Goal: Task Accomplishment & Management: Use online tool/utility

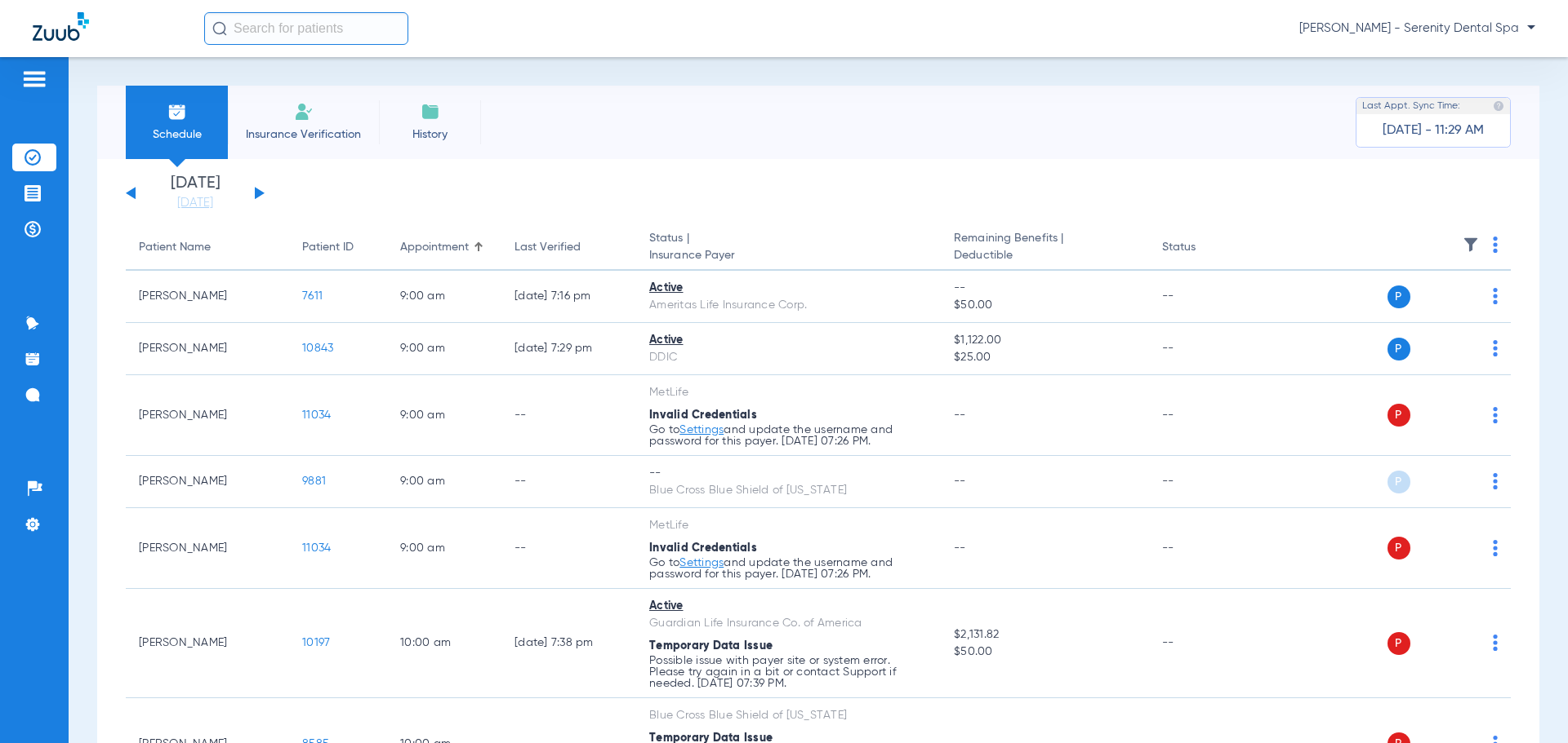
click at [256, 194] on button at bounding box center [259, 193] width 10 height 12
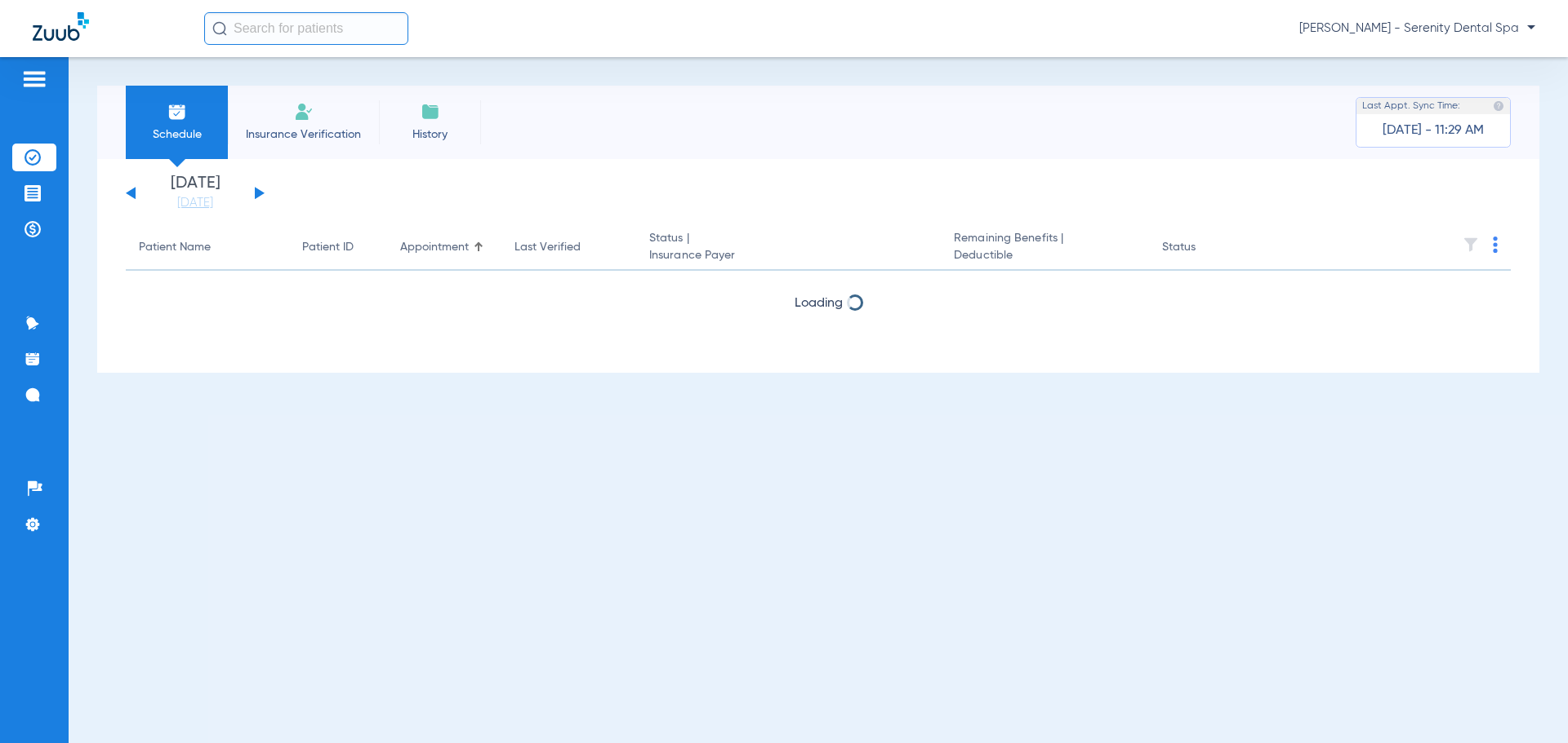
click at [256, 195] on button at bounding box center [259, 193] width 10 height 12
click at [256, 195] on button at bounding box center [259, 193] width 10 height 12
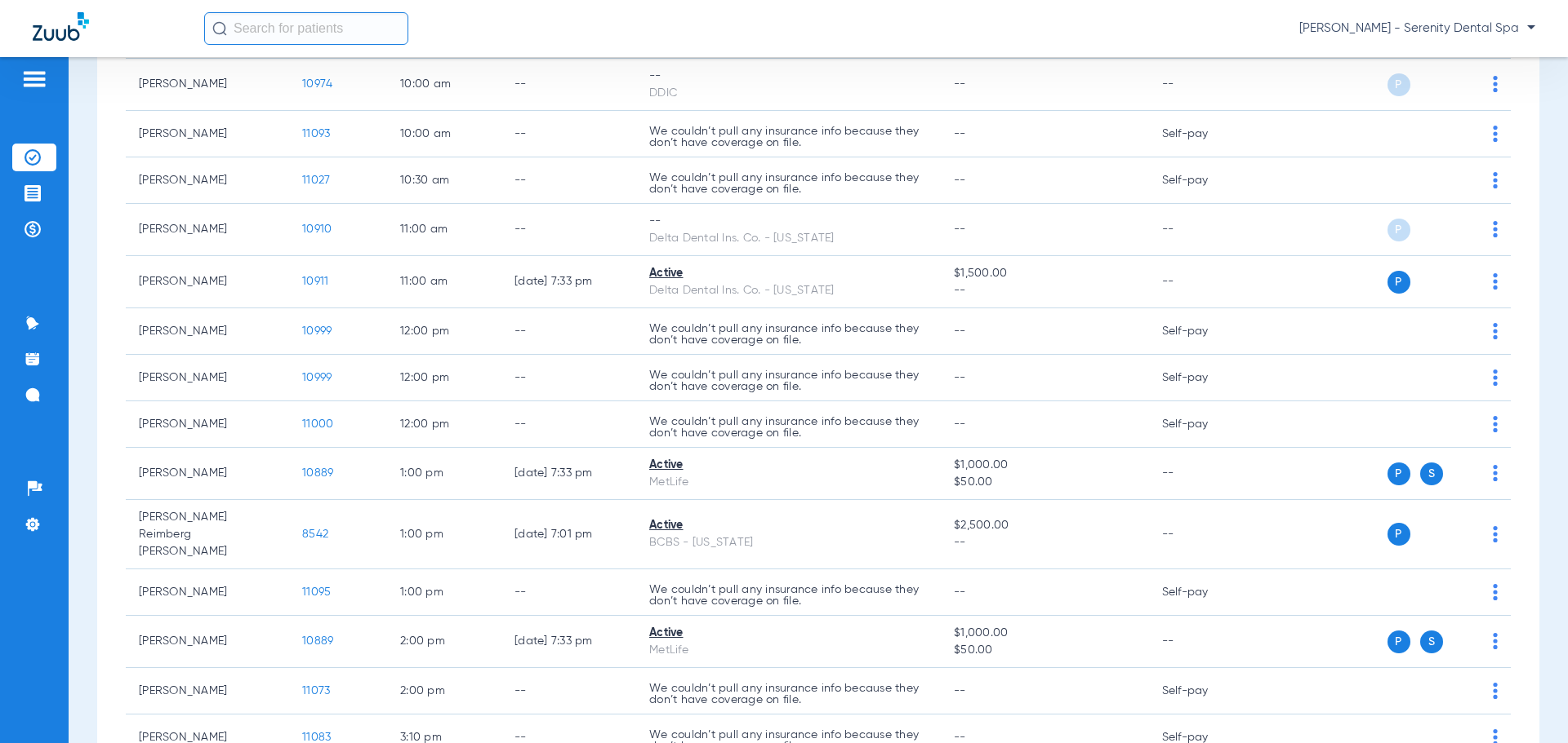
scroll to position [441, 0]
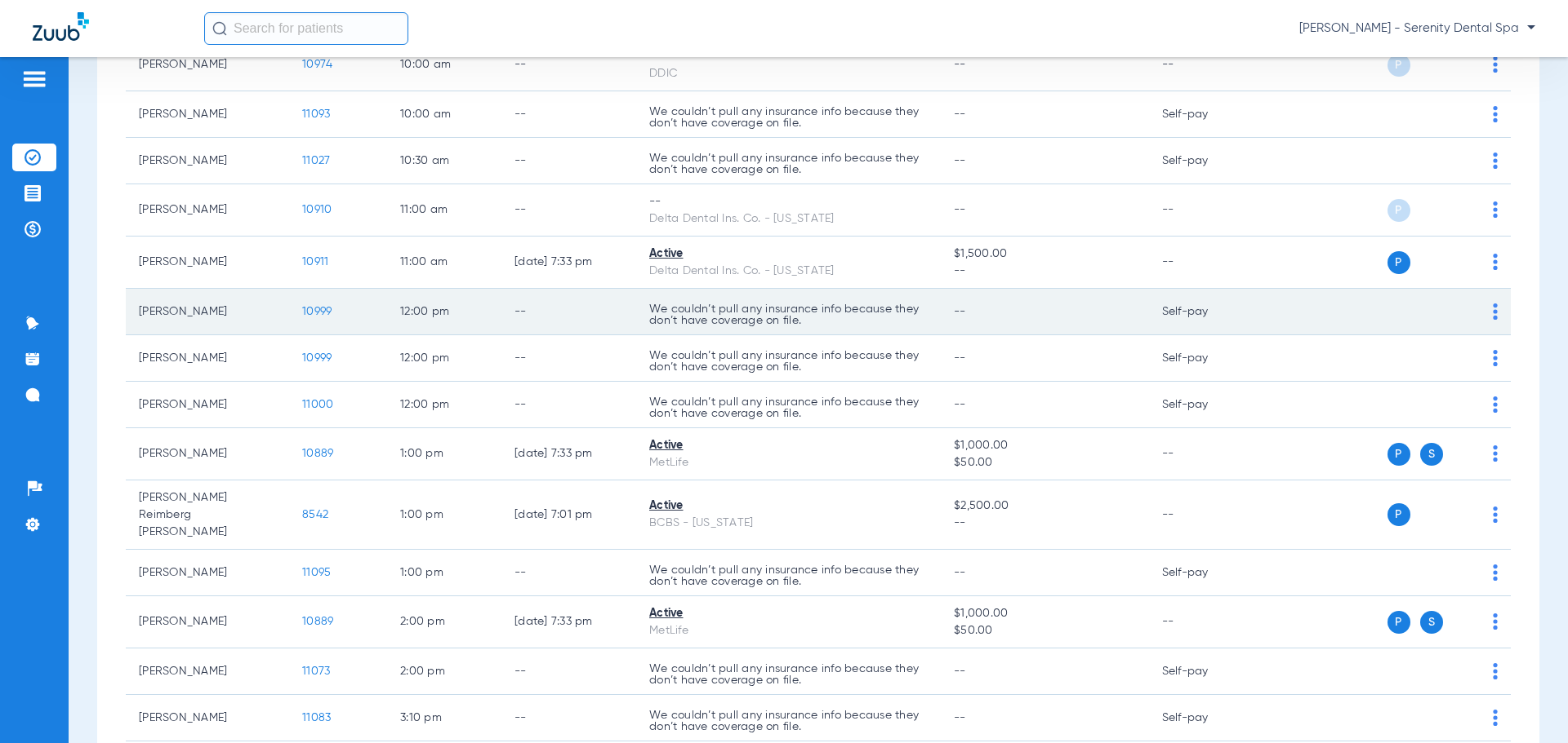
click at [188, 309] on td "[PERSON_NAME]" at bounding box center [207, 312] width 163 height 47
click at [324, 316] on span "10999" at bounding box center [316, 312] width 29 height 11
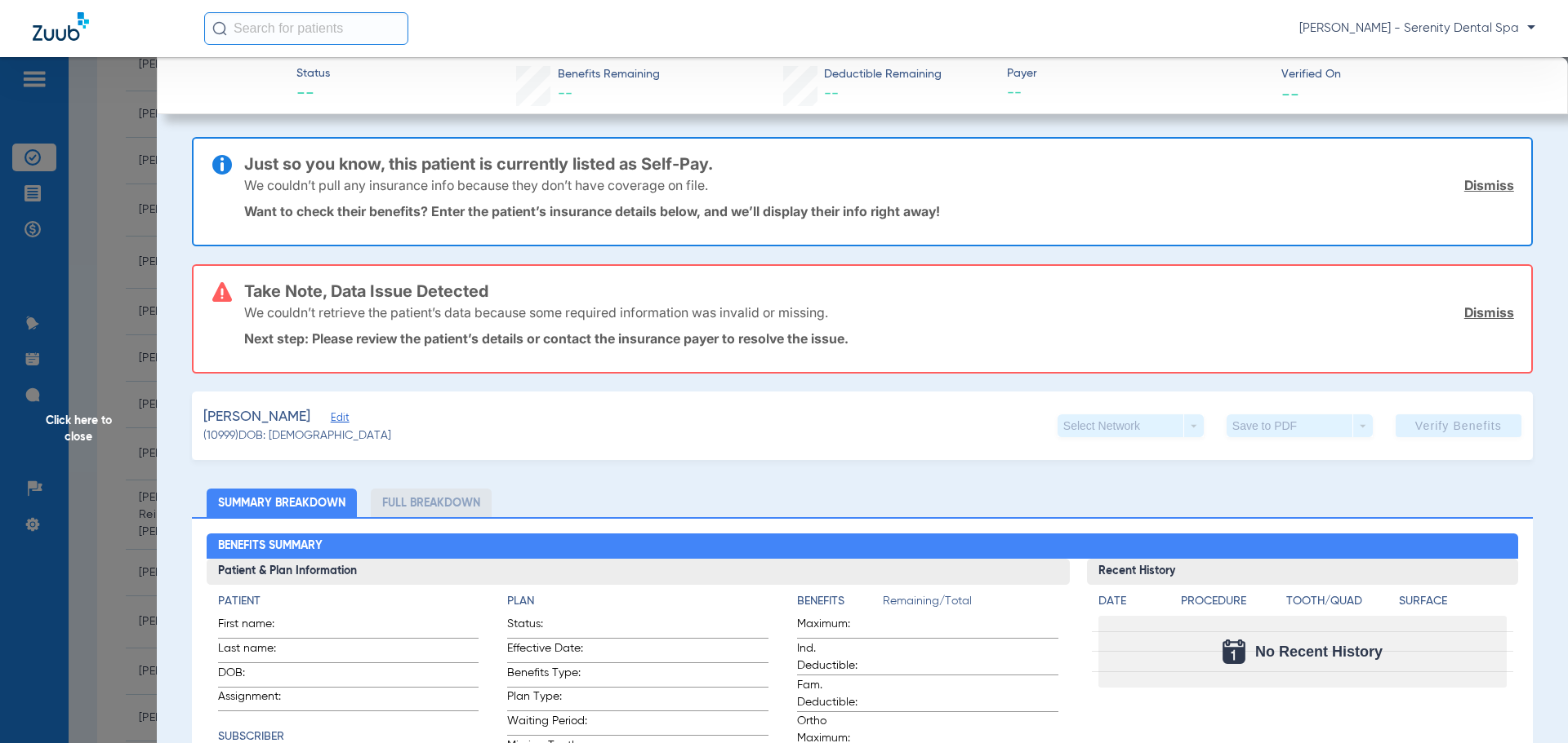
click at [330, 423] on span "Edit" at bounding box center [337, 420] width 15 height 16
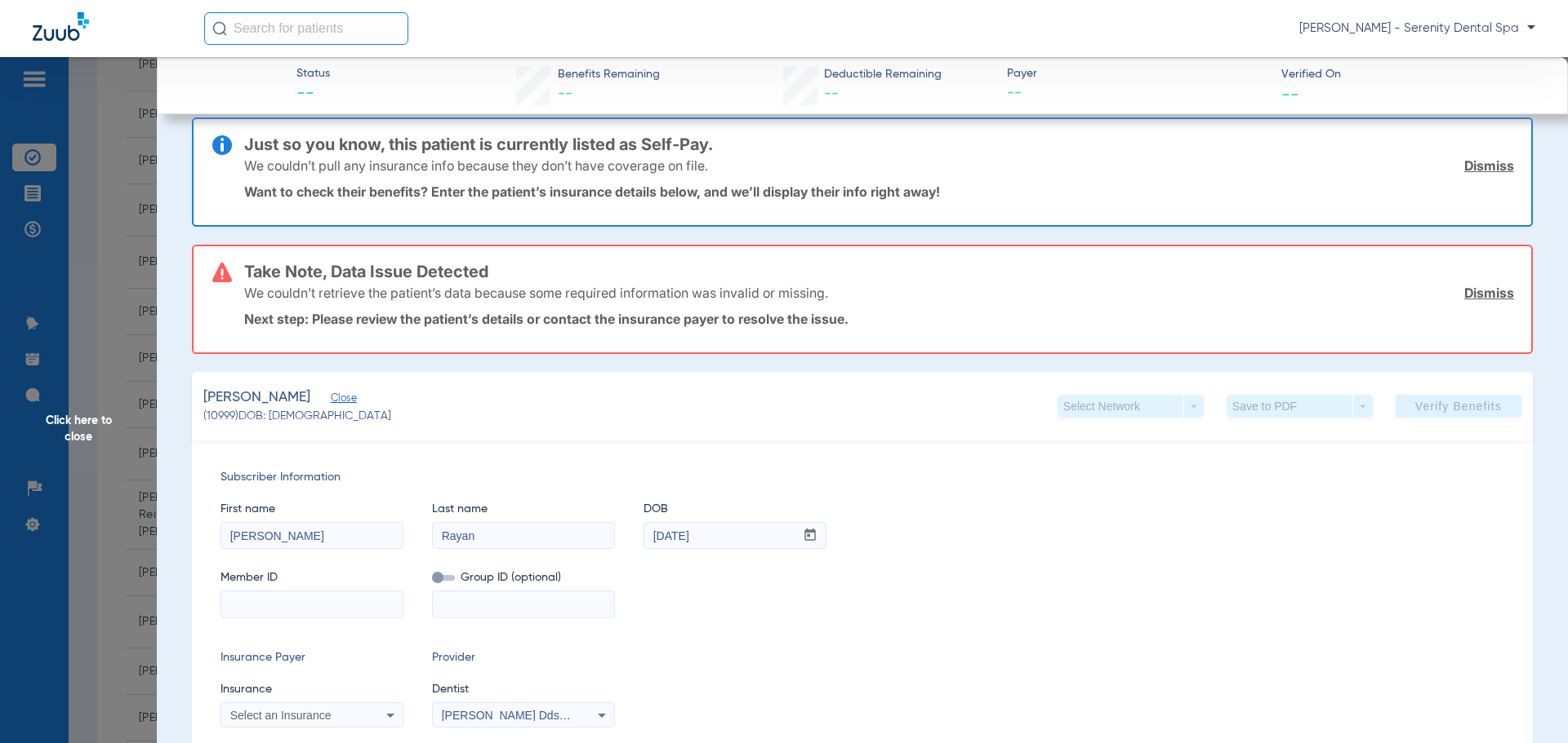
scroll to position [0, 0]
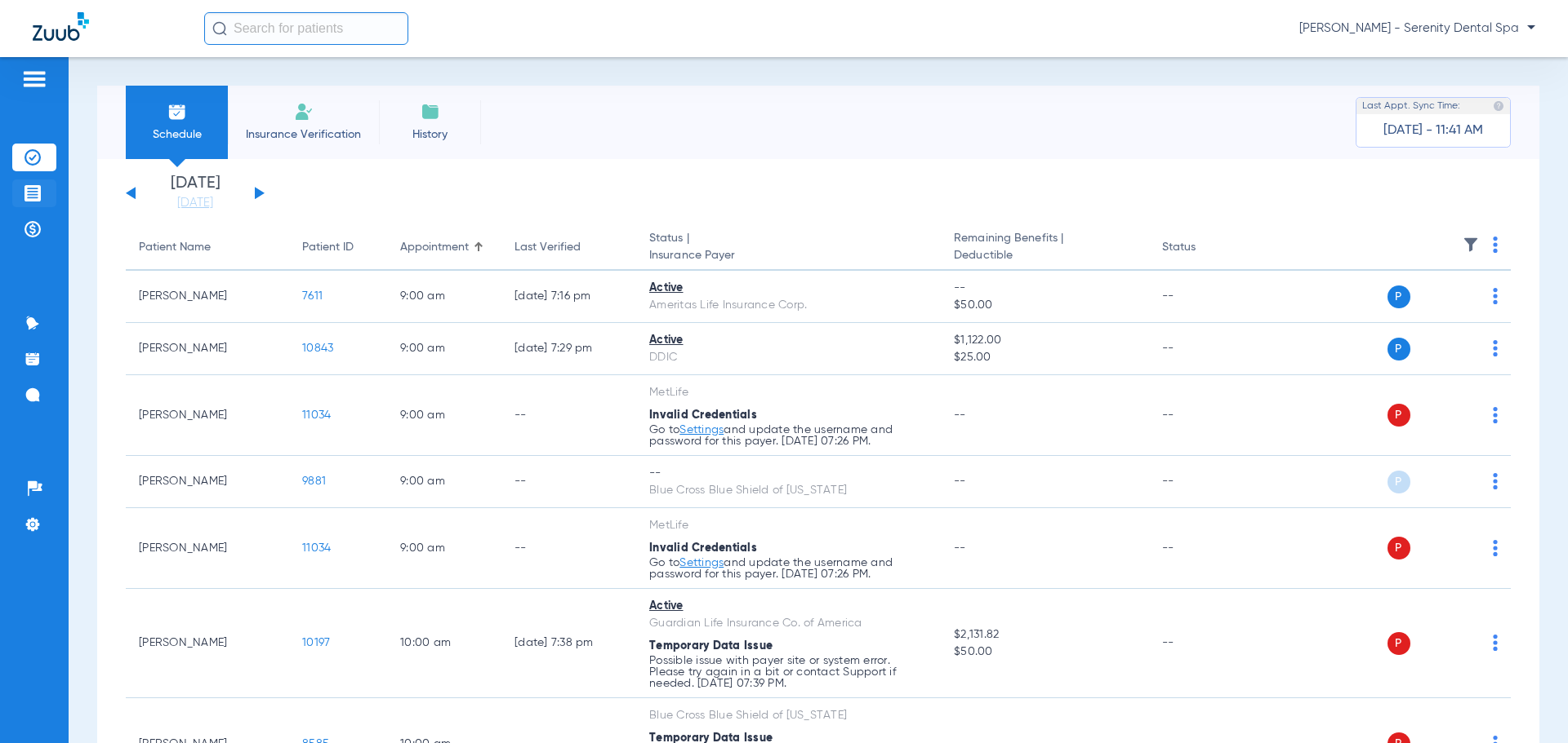
click at [29, 193] on img at bounding box center [33, 193] width 17 height 17
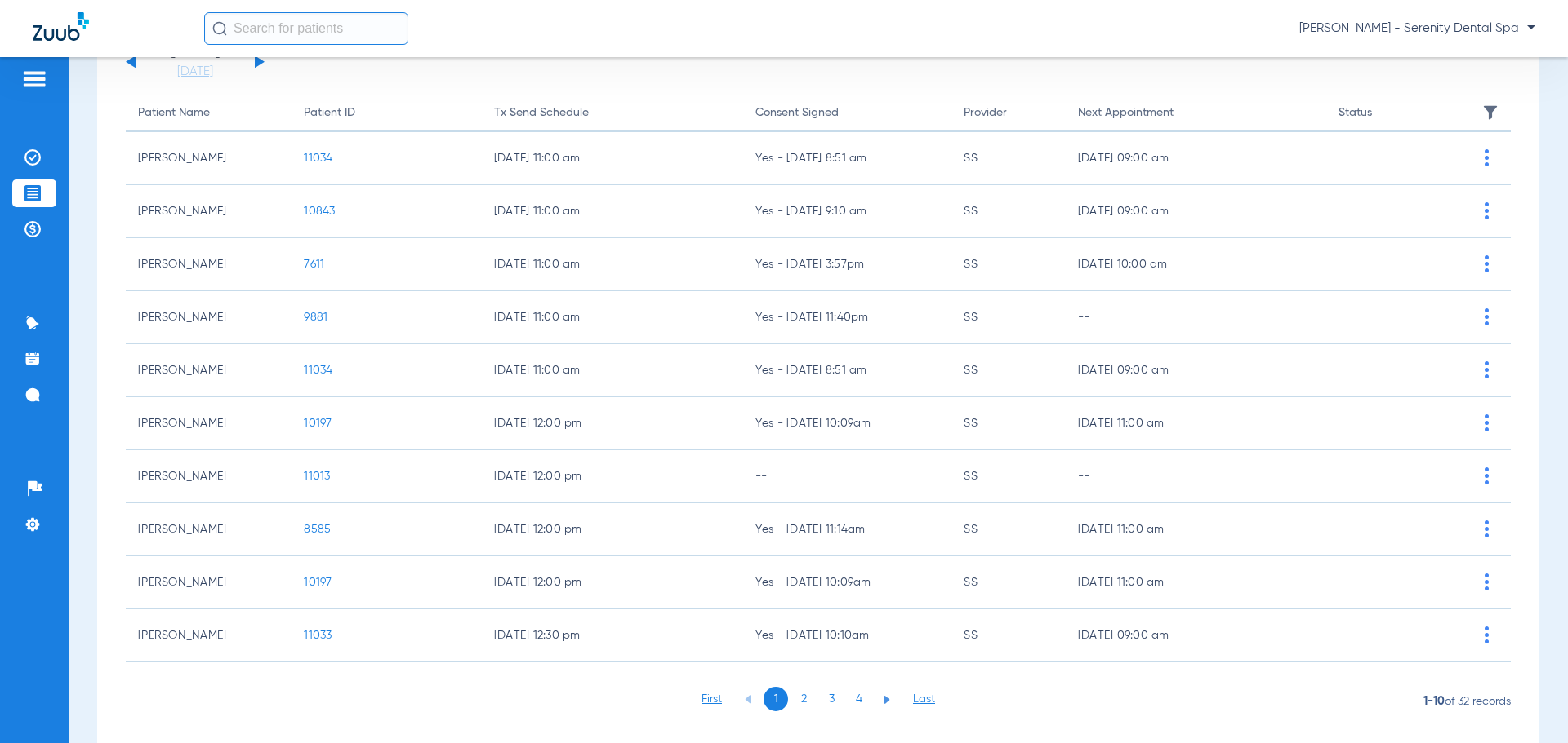
scroll to position [170, 0]
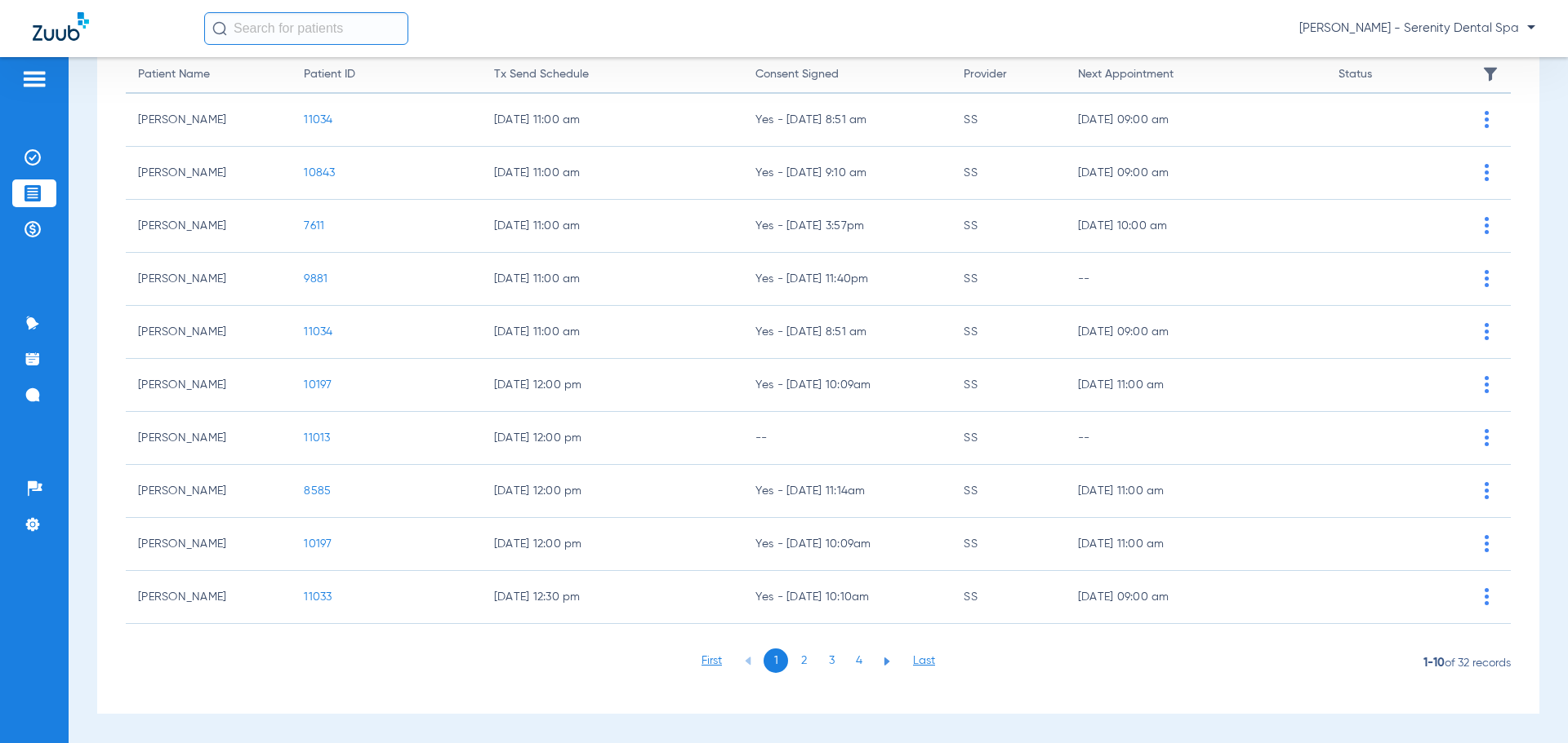
click at [823, 663] on li "3" at bounding box center [832, 661] width 25 height 25
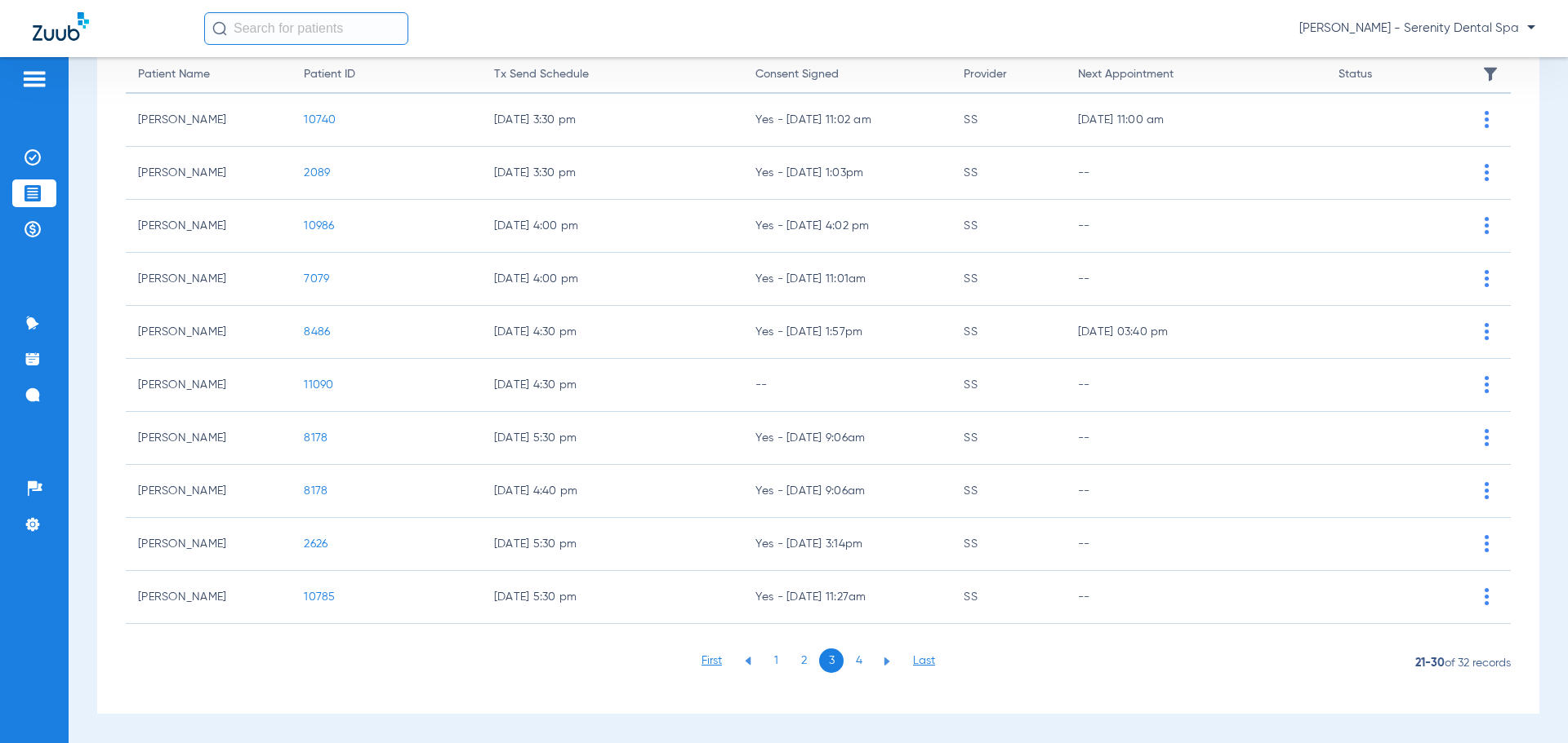
click at [802, 661] on li "2" at bounding box center [803, 661] width 25 height 25
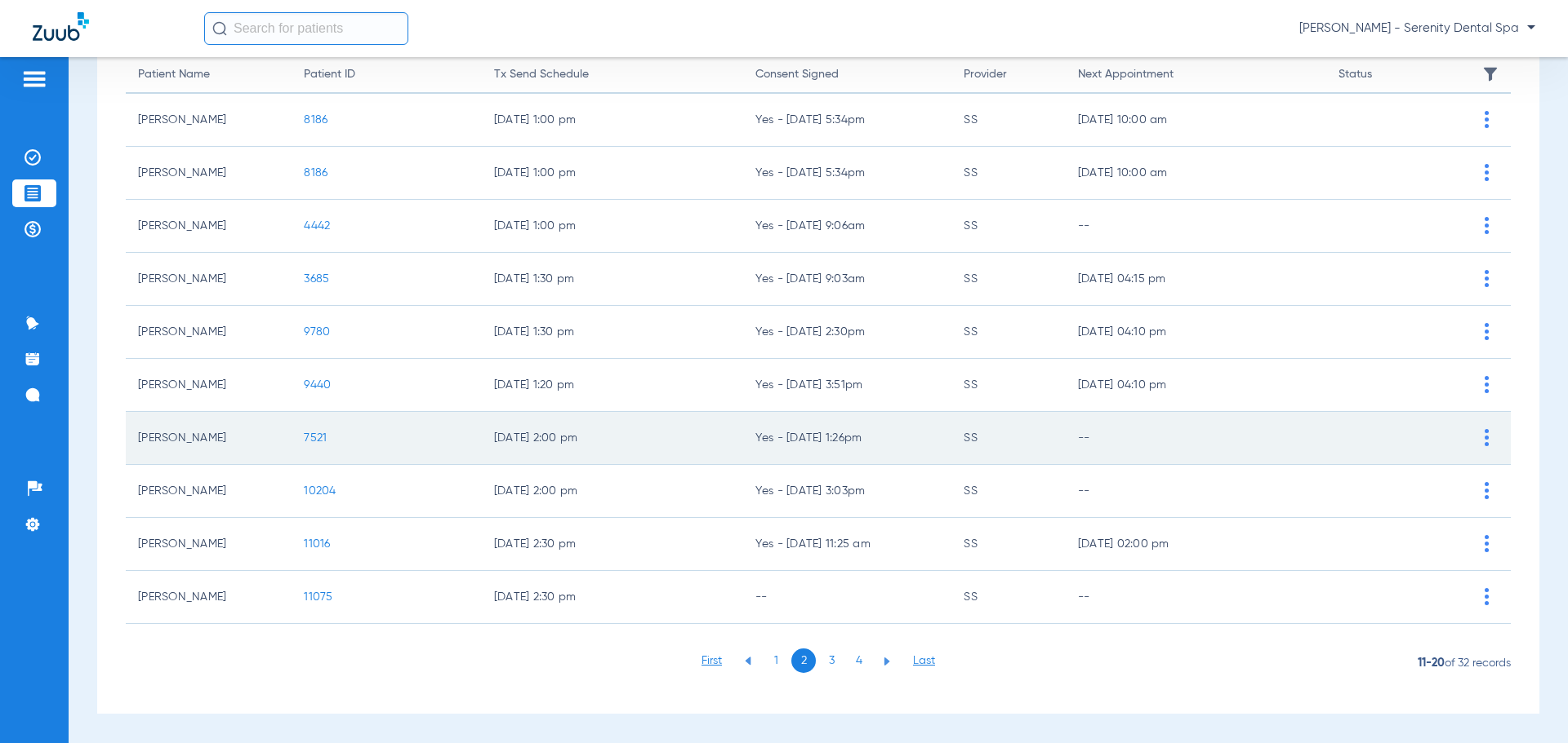
click at [311, 438] on span "7521" at bounding box center [315, 438] width 23 height 11
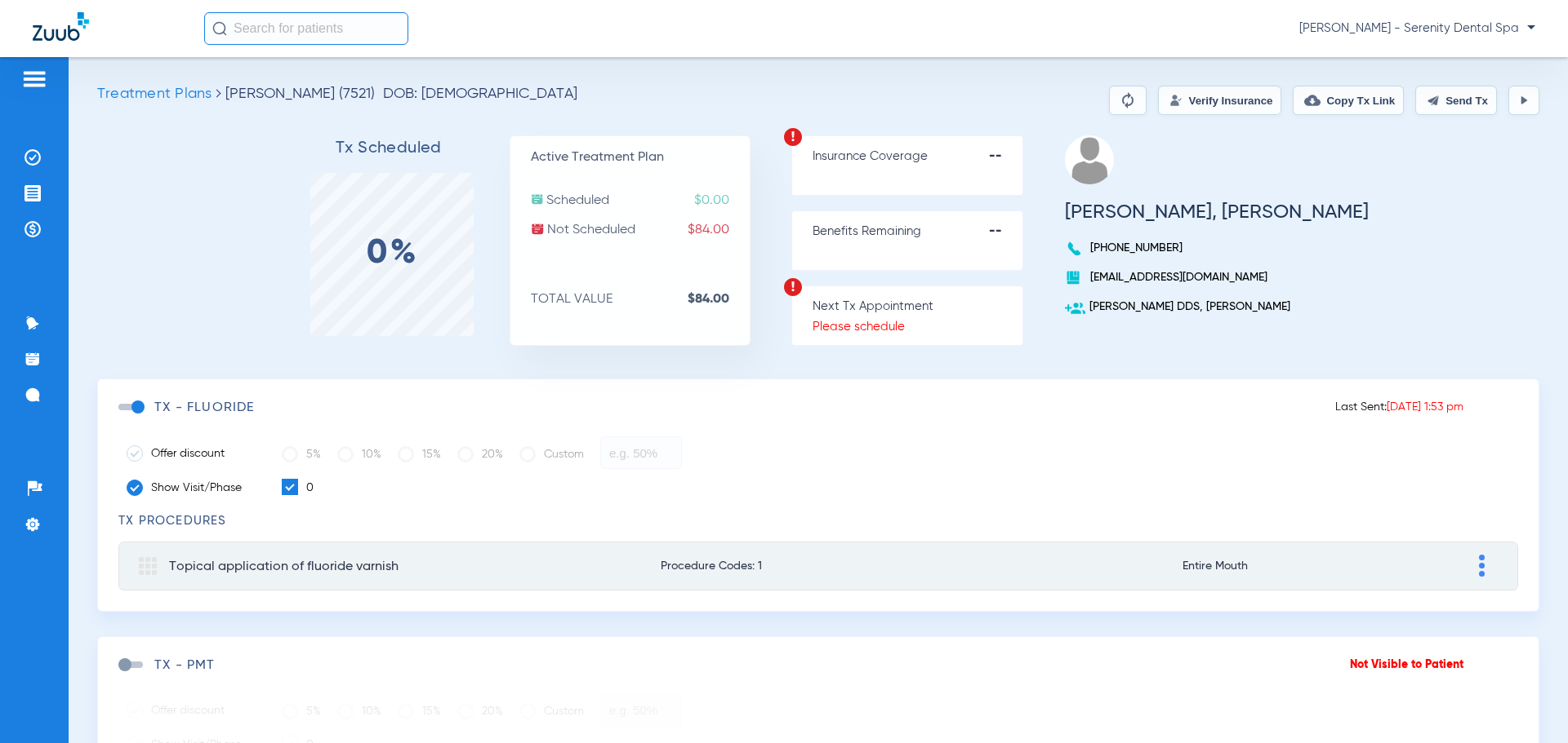
drag, startPoint x: 135, startPoint y: 408, endPoint x: 115, endPoint y: 411, distance: 20.2
click at [115, 411] on div "Last Sent: 02/24/25 1:53 pm TX - fluoride Offer discount 5% 10% 15% 20% Custom …" at bounding box center [817, 495] width 1442 height 233
drag, startPoint x: 122, startPoint y: 665, endPoint x: 131, endPoint y: 665, distance: 9.0
click at [125, 665] on span at bounding box center [130, 665] width 25 height 6
click at [122, 673] on input "checkbox" at bounding box center [122, 673] width 0 height 0
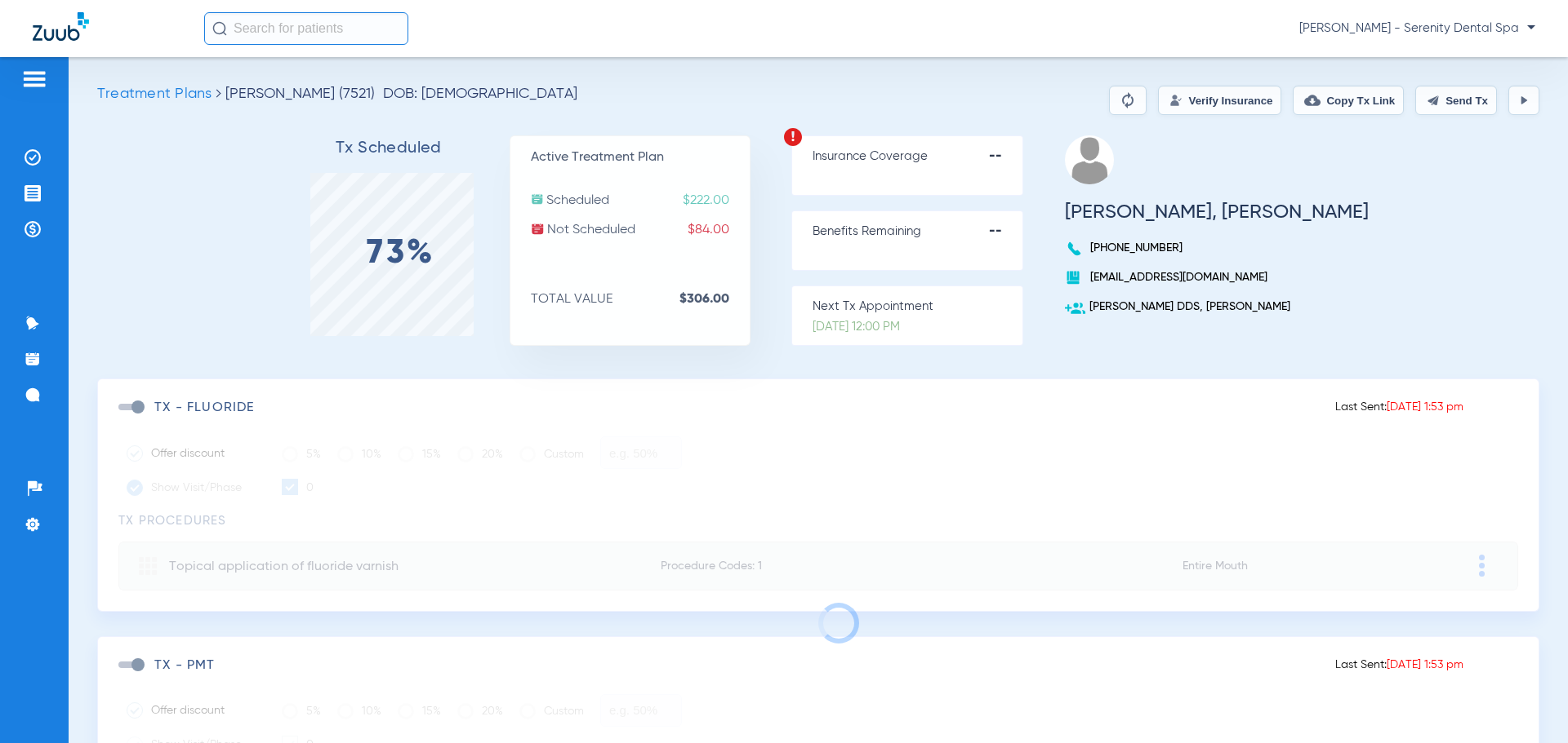
click at [138, 666] on span at bounding box center [130, 665] width 25 height 6
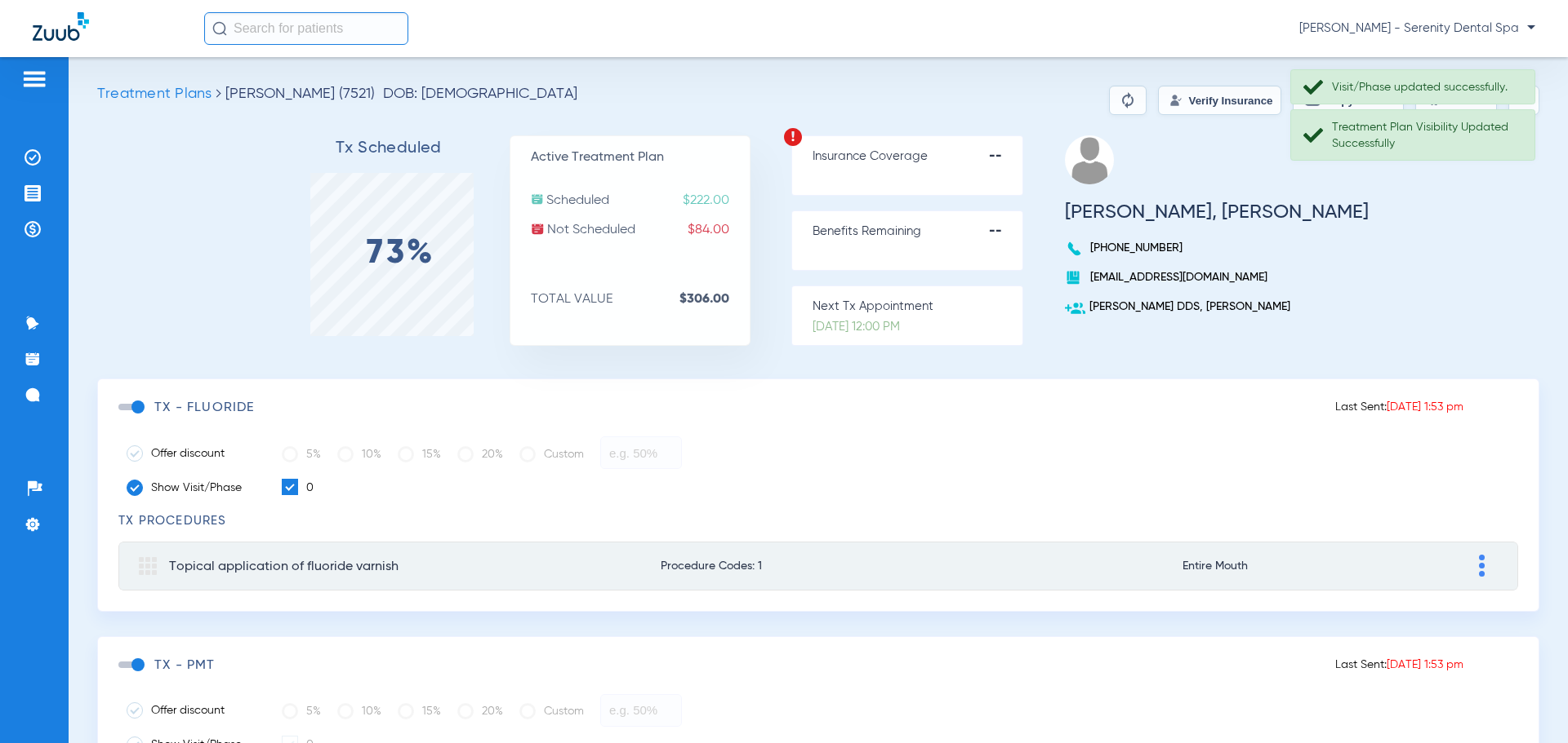
click at [1505, 235] on div "Tx Scheduled 73% Active Treatment Plan Scheduled $222.00 Not Scheduled $84.00 T…" at bounding box center [817, 257] width 1442 height 243
click at [1519, 210] on div "Tx Scheduled 73% Active Treatment Plan Scheduled $222.00 Not Scheduled $84.00 T…" at bounding box center [817, 257] width 1442 height 243
click at [1493, 200] on div "Tx Scheduled 73% Active Treatment Plan Scheduled $222.00 Not Scheduled $84.00 T…" at bounding box center [817, 257] width 1442 height 243
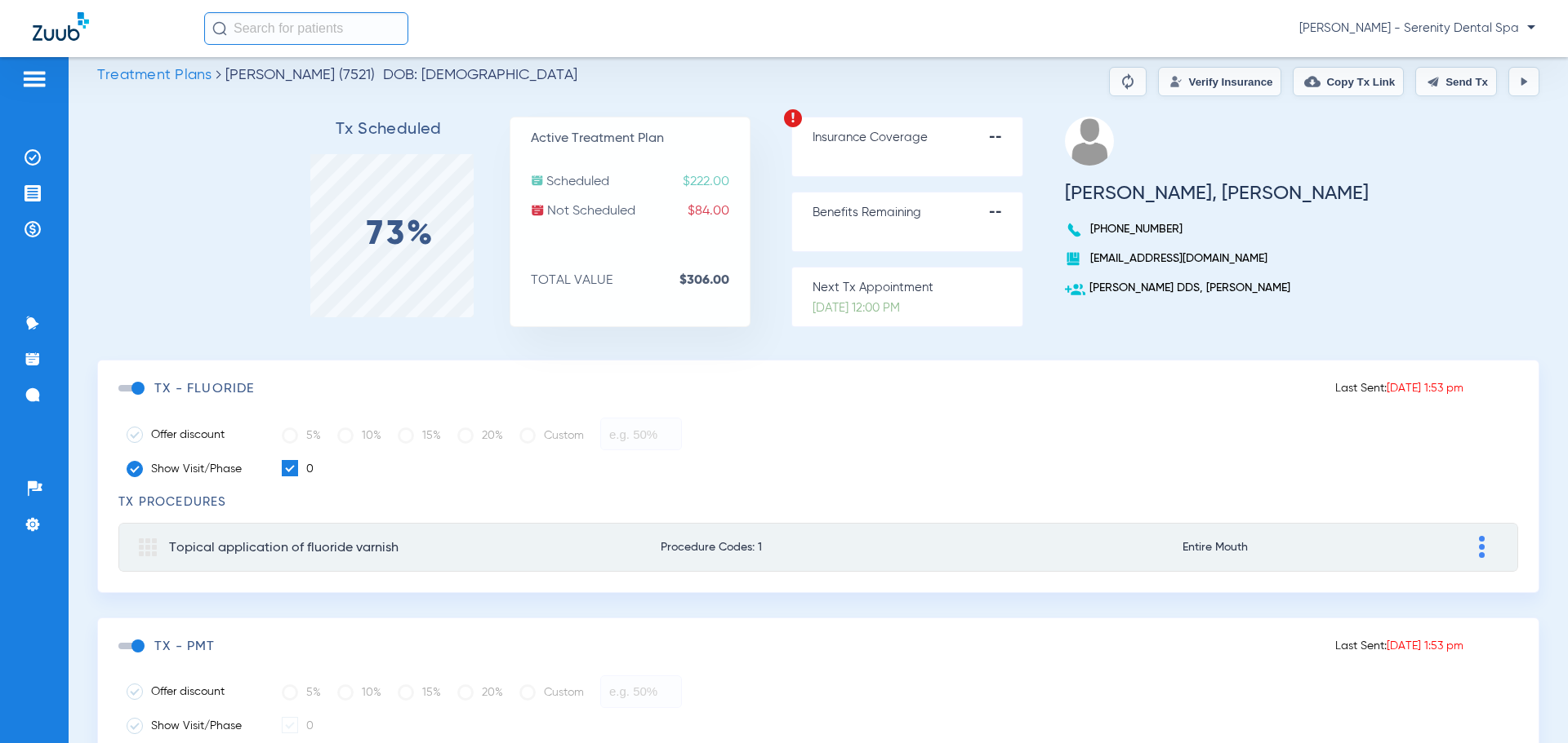
scroll to position [7, 0]
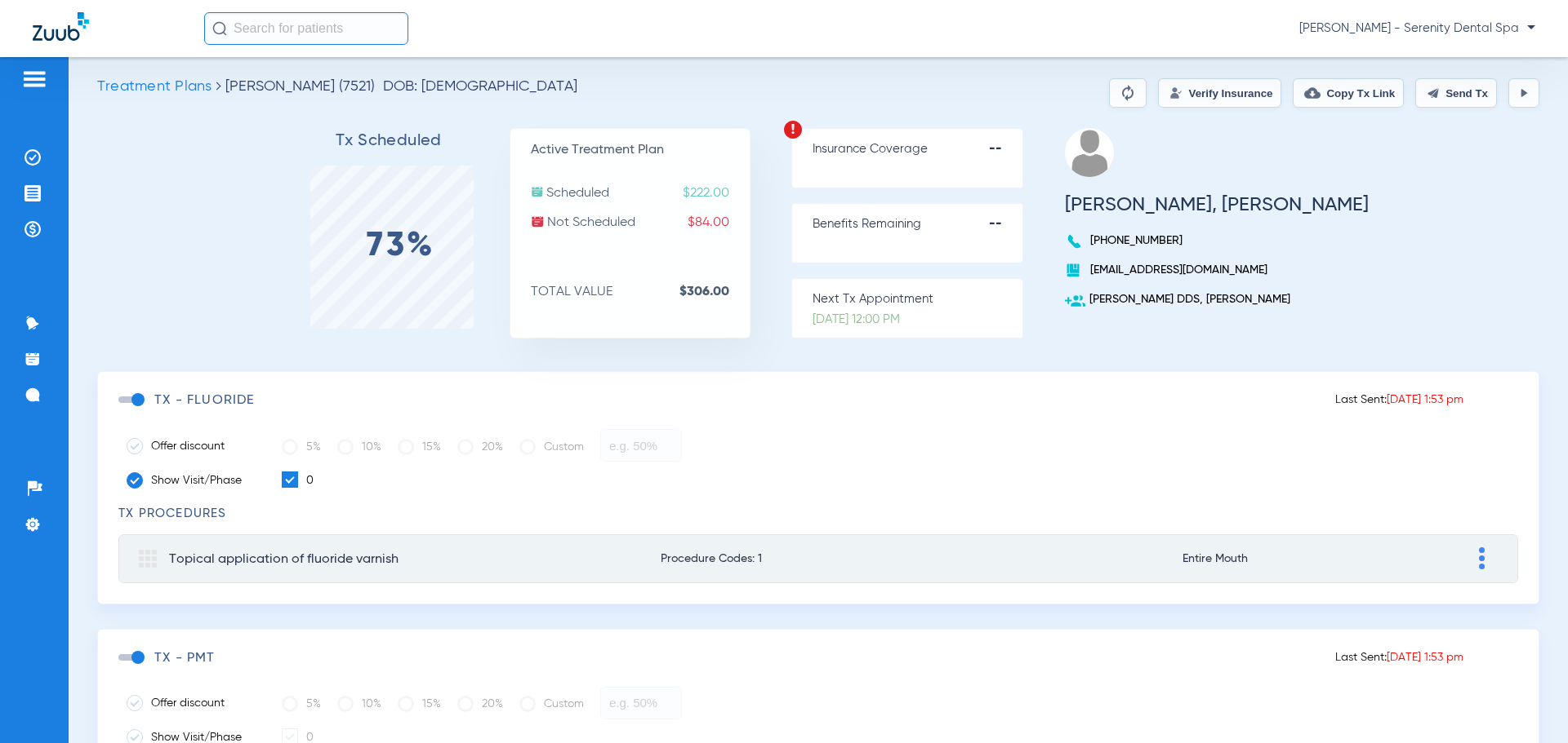
click at [1434, 95] on button "Send Tx" at bounding box center [1455, 92] width 82 height 29
click at [1517, 93] on img at bounding box center [1523, 92] width 13 height 13
